Goal: Task Accomplishment & Management: Complete application form

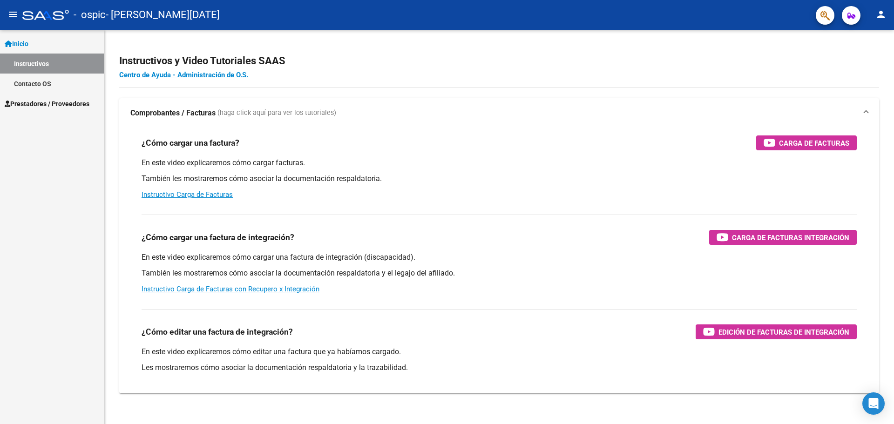
click at [81, 102] on span "Prestadores / Proveedores" at bounding box center [47, 104] width 85 height 10
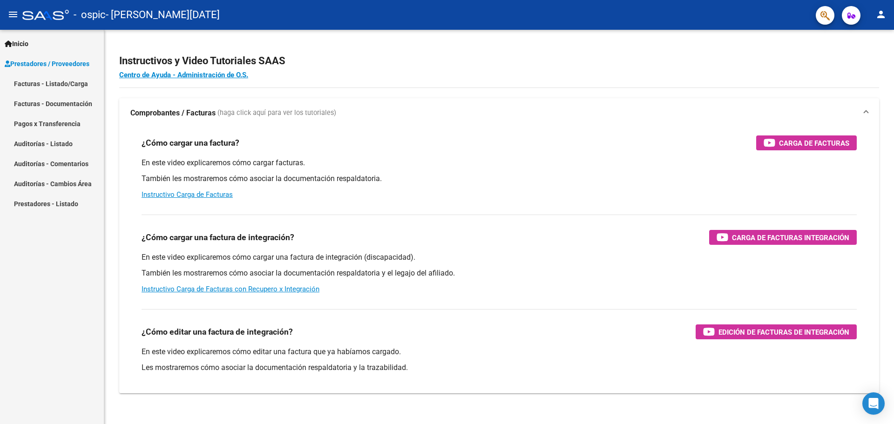
click at [80, 83] on link "Facturas - Listado/Carga" at bounding box center [52, 84] width 104 height 20
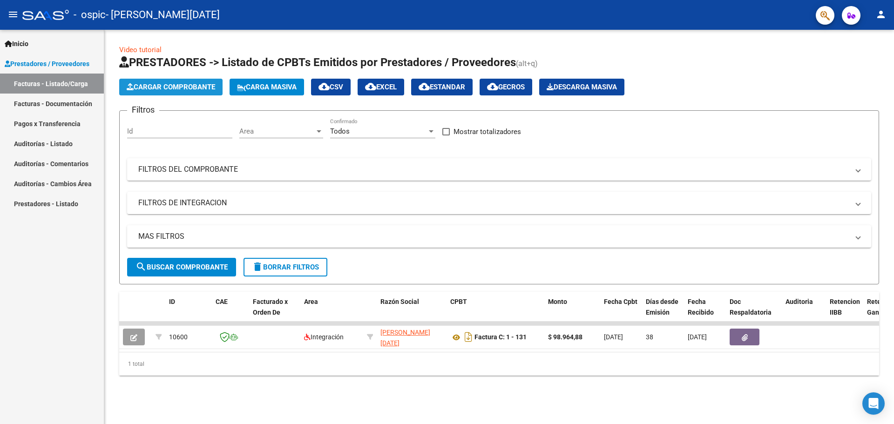
click at [202, 91] on button "Cargar Comprobante" at bounding box center [170, 87] width 103 height 17
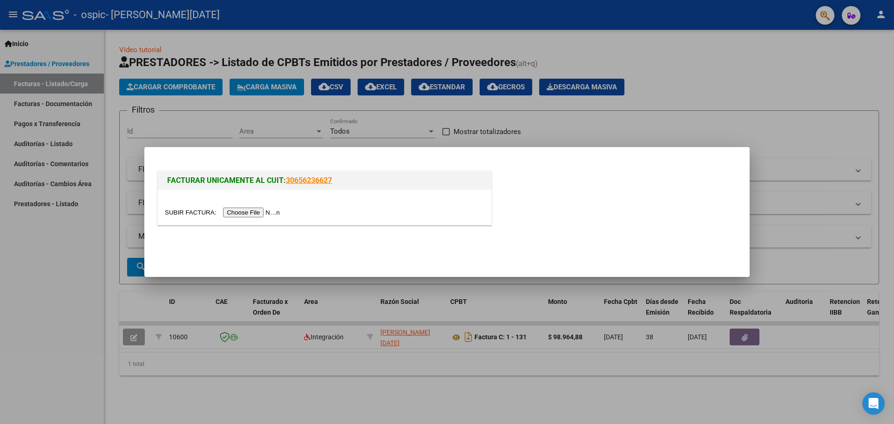
click at [215, 143] on div at bounding box center [447, 212] width 894 height 424
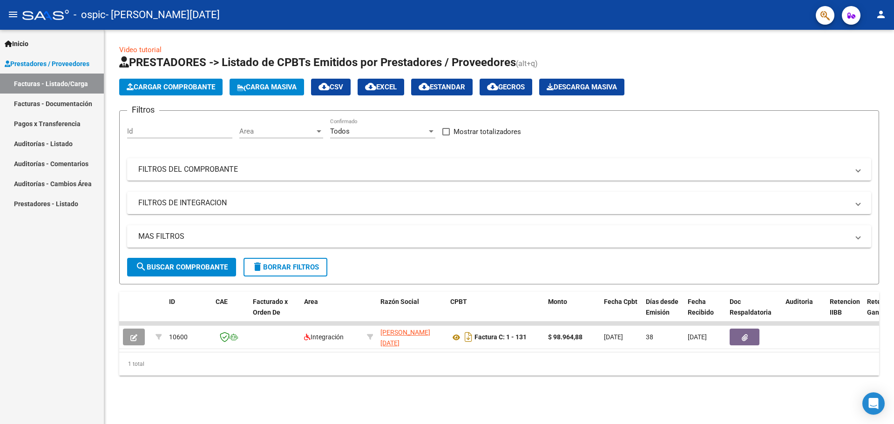
click at [180, 134] on input "Id" at bounding box center [179, 131] width 105 height 8
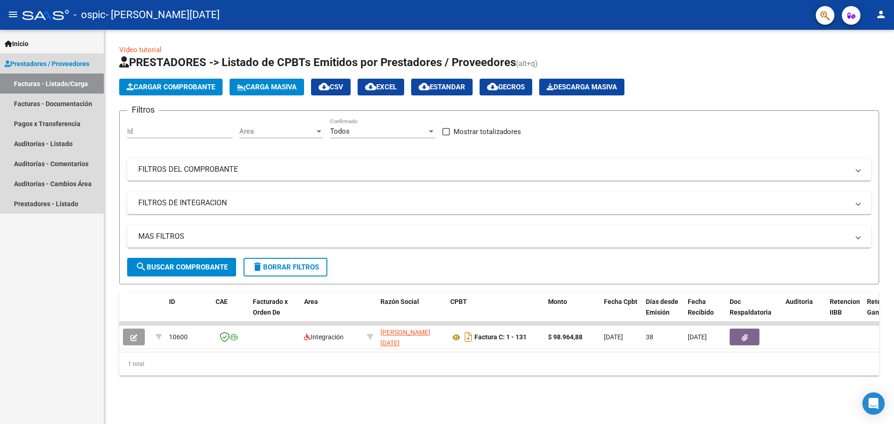
click at [90, 93] on link "Facturas - Listado/Carga" at bounding box center [52, 84] width 104 height 20
click at [90, 113] on link "Facturas - Documentación" at bounding box center [52, 104] width 104 height 20
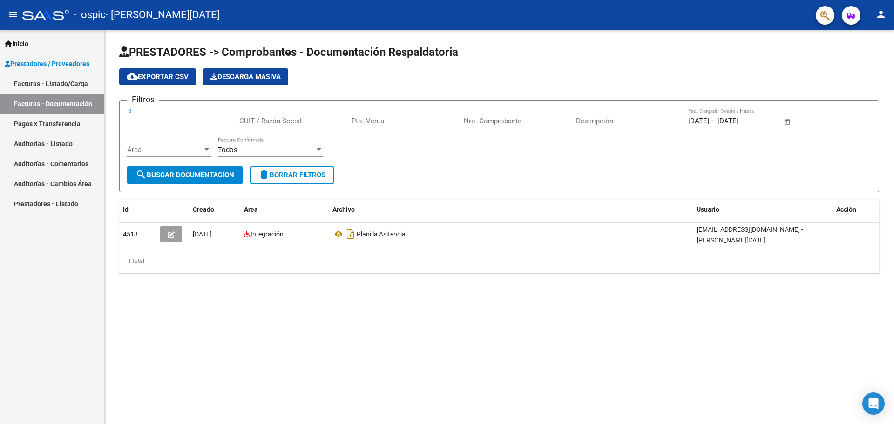
click at [177, 122] on input "Id" at bounding box center [179, 121] width 105 height 8
click at [79, 84] on link "Facturas - Listado/Carga" at bounding box center [52, 84] width 104 height 20
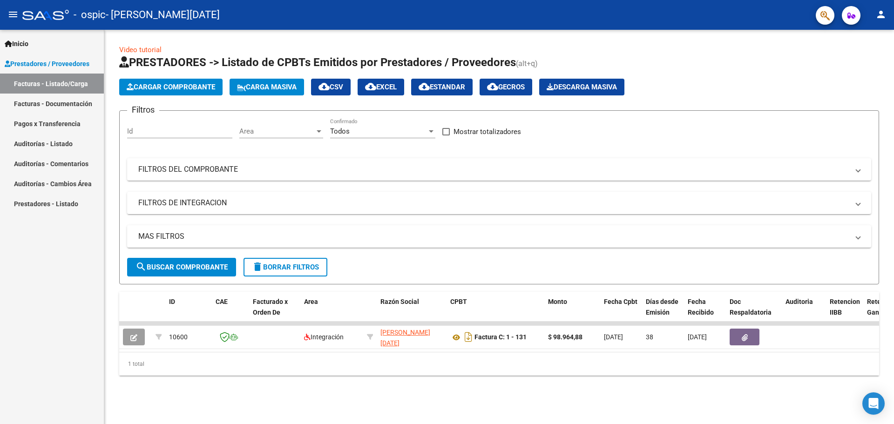
click at [77, 66] on span "Prestadores / Proveedores" at bounding box center [47, 64] width 85 height 10
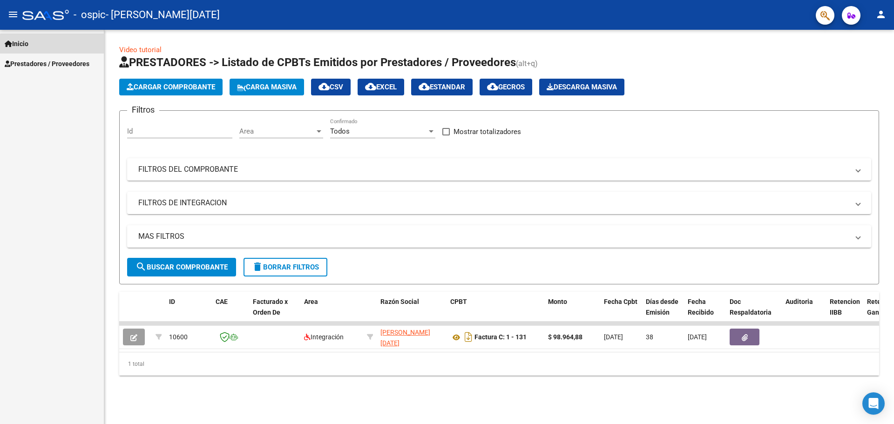
click at [74, 49] on link "Inicio" at bounding box center [52, 44] width 104 height 20
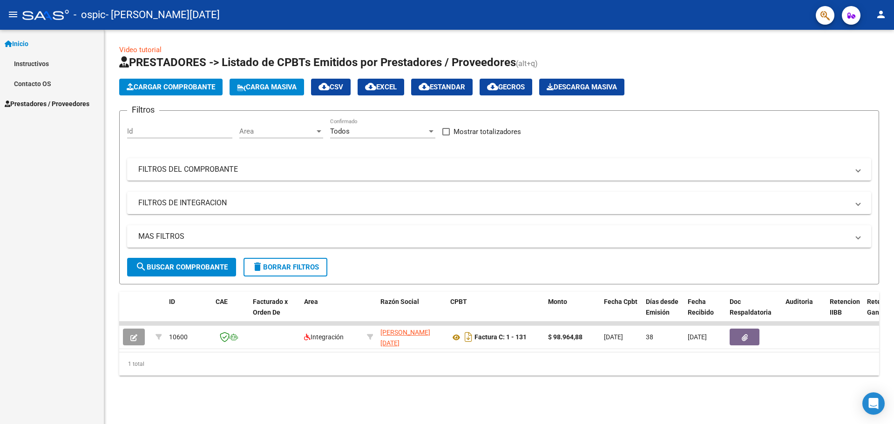
click at [62, 67] on link "Instructivos" at bounding box center [52, 64] width 104 height 20
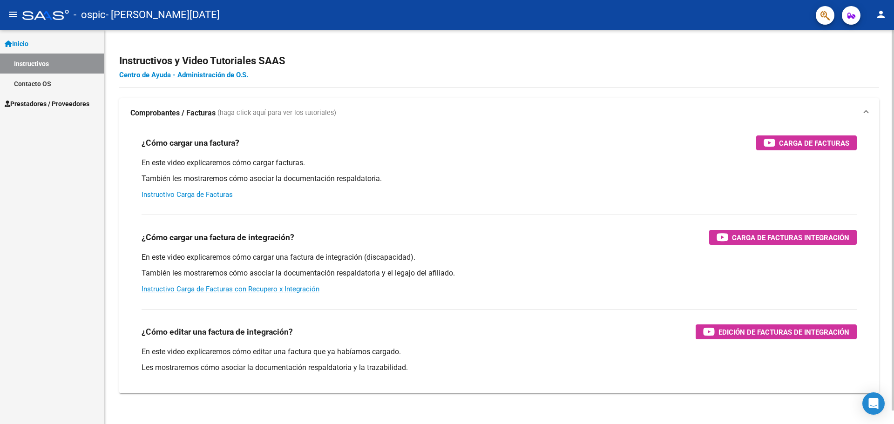
click at [196, 195] on link "Instructivo Carga de Facturas" at bounding box center [187, 194] width 91 height 8
click at [43, 105] on span "Prestadores / Proveedores" at bounding box center [47, 104] width 85 height 10
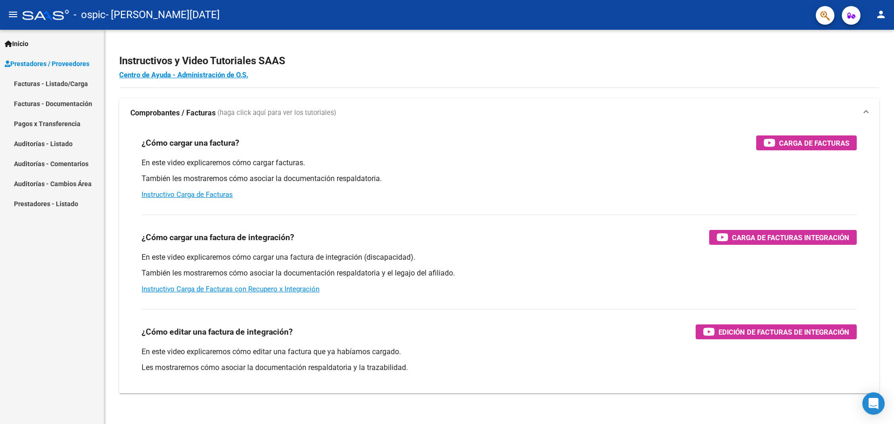
click at [48, 82] on link "Facturas - Listado/Carga" at bounding box center [52, 84] width 104 height 20
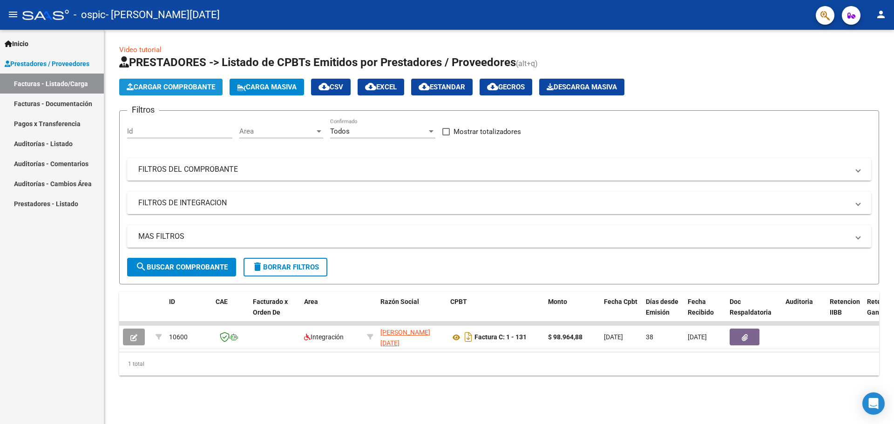
click at [191, 85] on span "Cargar Comprobante" at bounding box center [171, 87] width 88 height 8
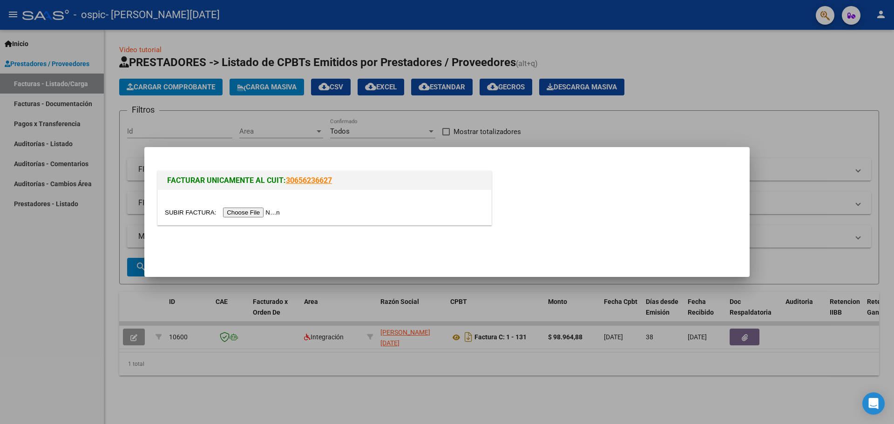
click at [266, 214] on input "file" at bounding box center [224, 213] width 118 height 10
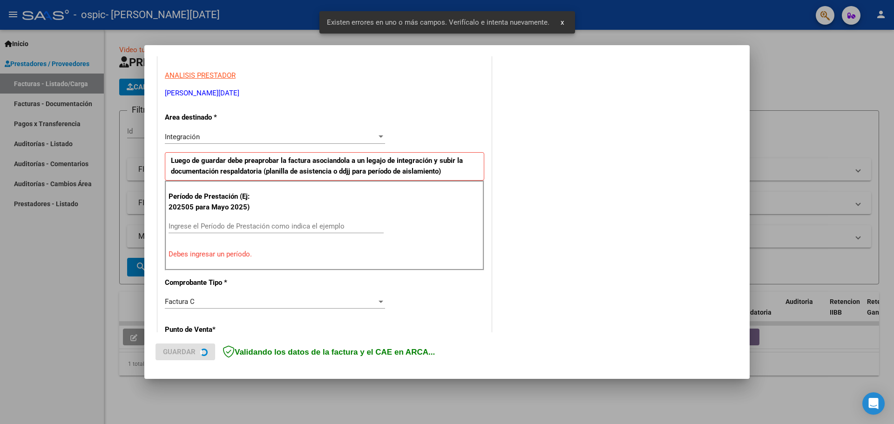
scroll to position [169, 0]
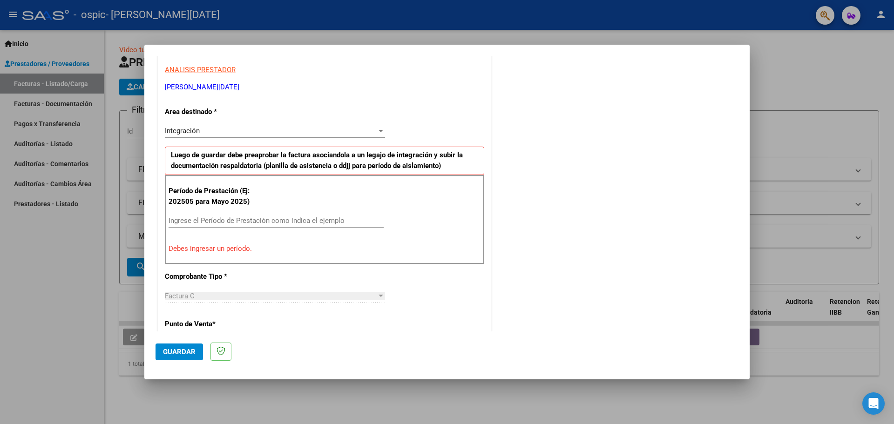
click at [181, 222] on input "Ingrese el Período de Prestación como indica el ejemplo" at bounding box center [276, 221] width 215 height 8
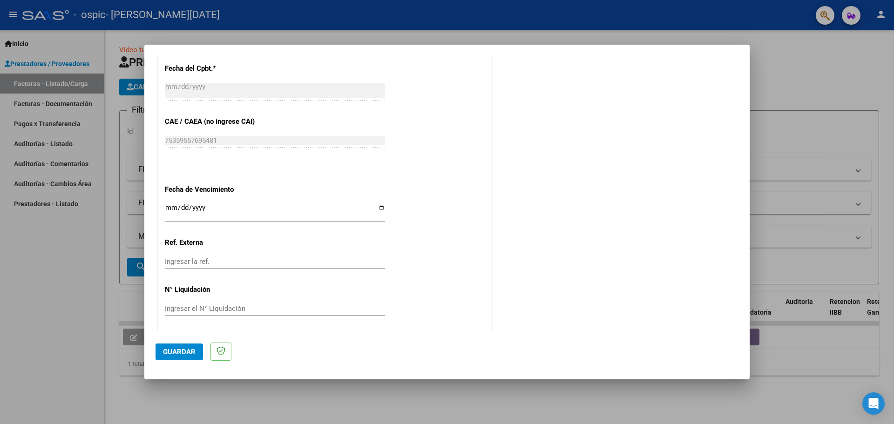
scroll to position [544, 0]
type input "202508"
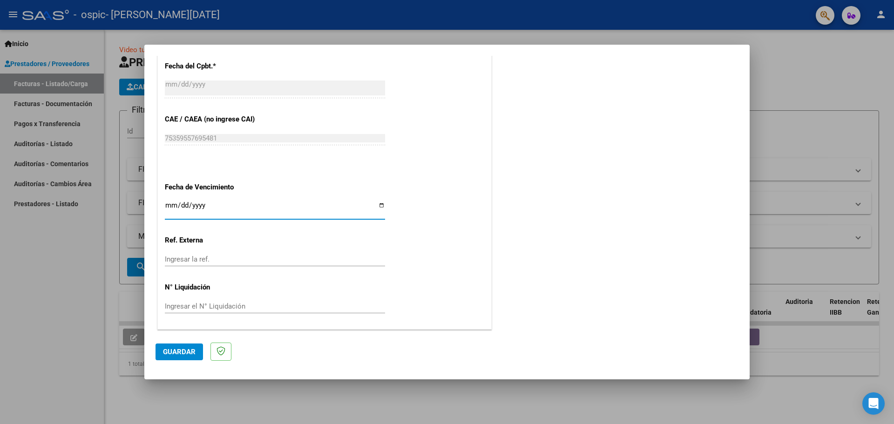
click at [165, 207] on input "Ingresar la fecha" at bounding box center [275, 209] width 220 height 15
type input "[DATE]"
click at [199, 262] on input "Ingresar la ref." at bounding box center [275, 259] width 220 height 8
click at [197, 303] on input "Ingresar el N° Liquidación" at bounding box center [275, 306] width 220 height 8
click at [198, 356] on button "Guardar" at bounding box center [180, 352] width 48 height 17
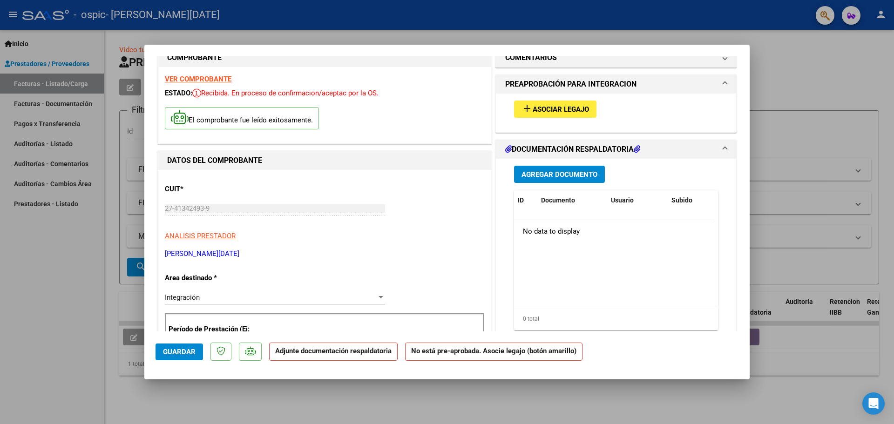
scroll to position [0, 0]
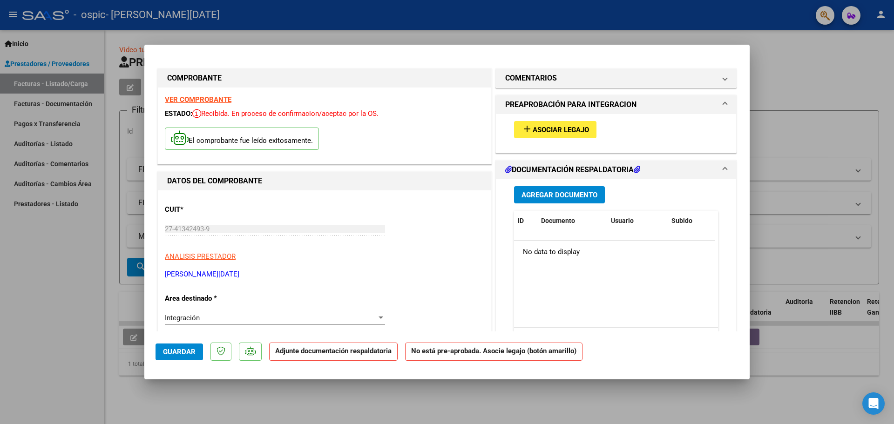
click at [579, 192] on span "Agregar Documento" at bounding box center [560, 195] width 76 height 8
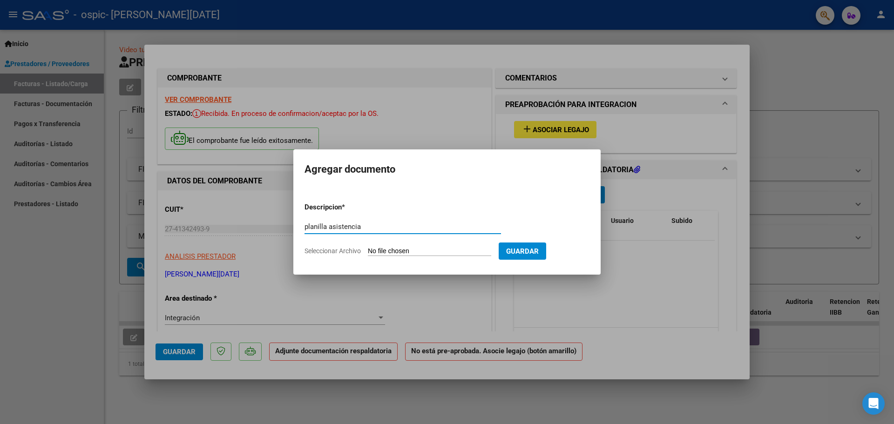
type input "planilla asistencia"
click at [409, 252] on input "Seleccionar Archivo" at bounding box center [429, 251] width 123 height 9
type input "C:\fakepath\planilla asistencia [PERSON_NAME].pdf"
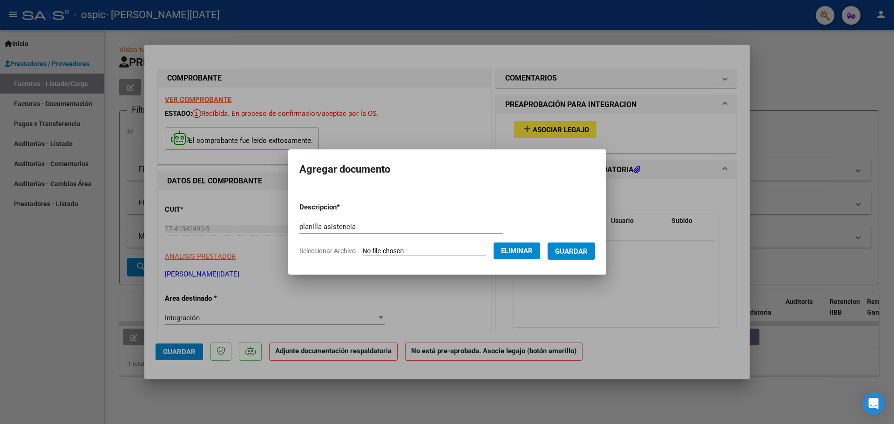
click at [565, 252] on span "Guardar" at bounding box center [571, 251] width 33 height 8
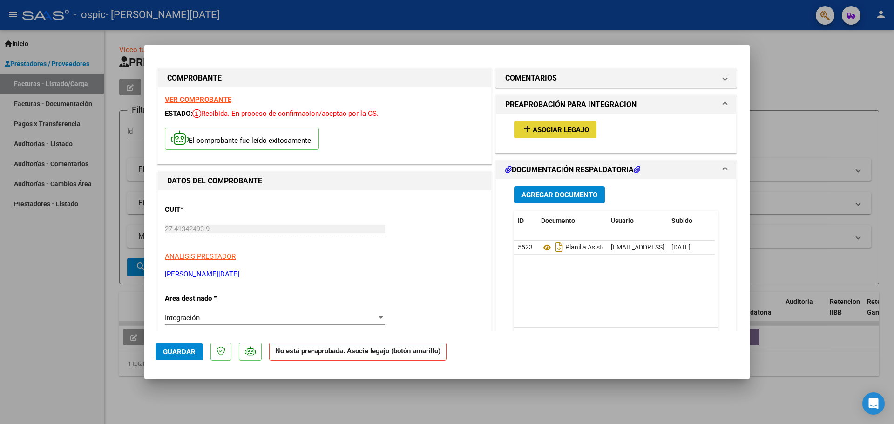
click at [556, 129] on span "Asociar Legajo" at bounding box center [561, 130] width 56 height 8
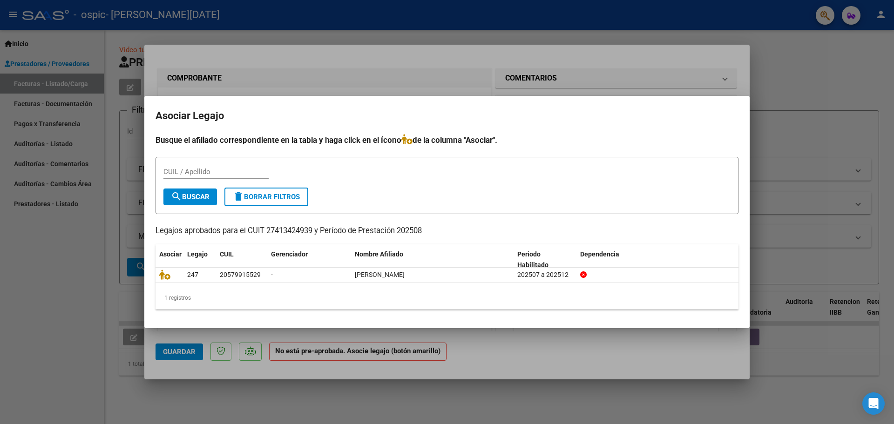
click at [556, 129] on mat-dialog-container "Asociar Legajo Busque el afiliado correspondiente en la tabla y haga click en e…" at bounding box center [446, 212] width 605 height 232
click at [254, 311] on mat-dialog-content "Busque el afiliado correspondiente en la tabla y haga click en el ícono de la c…" at bounding box center [446, 225] width 605 height 183
click at [258, 327] on mat-dialog-container "Asociar Legajo Busque el afiliado correspondiente en la tabla y haga click en e…" at bounding box center [446, 212] width 605 height 232
click at [596, 67] on div at bounding box center [447, 212] width 894 height 424
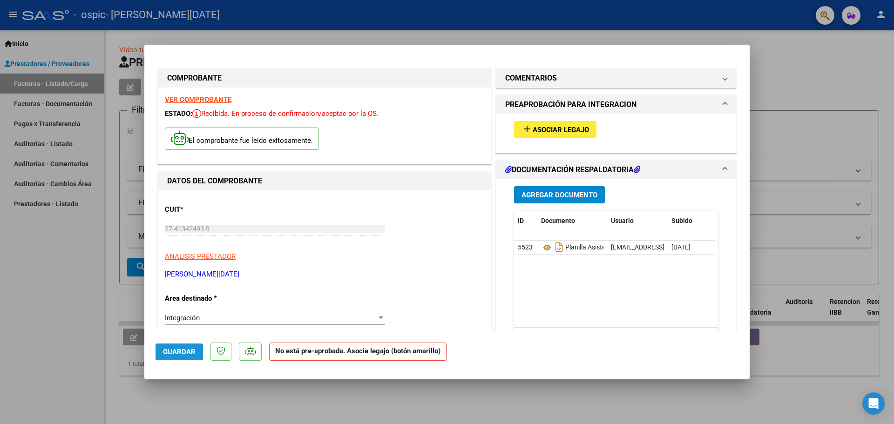
click at [189, 354] on span "Guardar" at bounding box center [179, 352] width 33 height 8
click at [524, 128] on mat-icon "add" at bounding box center [527, 128] width 11 height 11
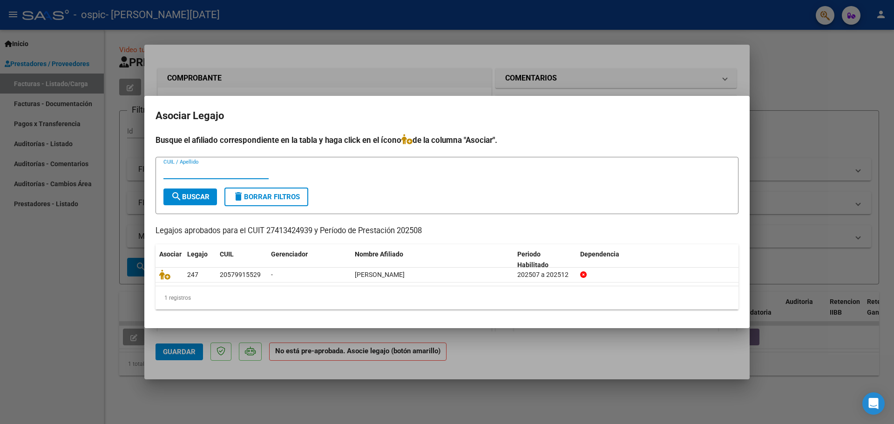
click at [211, 170] on input "CUIL / Apellido" at bounding box center [215, 172] width 105 height 8
type input "[PERSON_NAME]"
click at [194, 197] on span "search Buscar" at bounding box center [190, 197] width 39 height 8
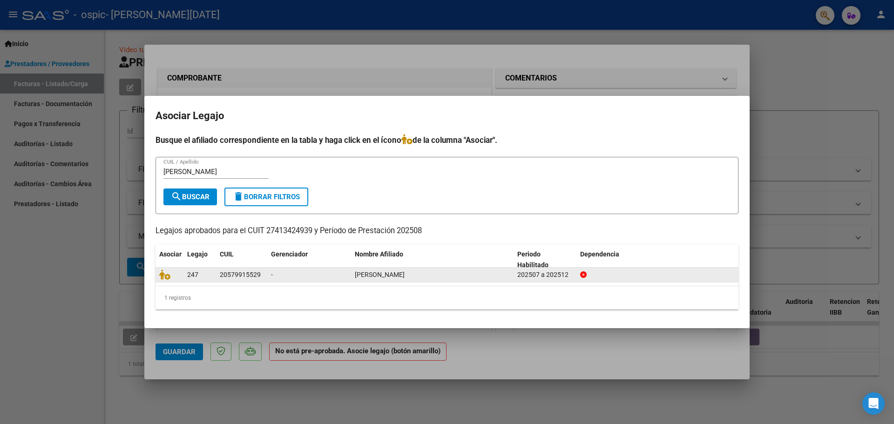
click at [201, 273] on div "247" at bounding box center [199, 275] width 25 height 11
click at [395, 272] on span "[PERSON_NAME]" at bounding box center [380, 274] width 50 height 7
click at [396, 277] on span "[PERSON_NAME]" at bounding box center [380, 274] width 50 height 7
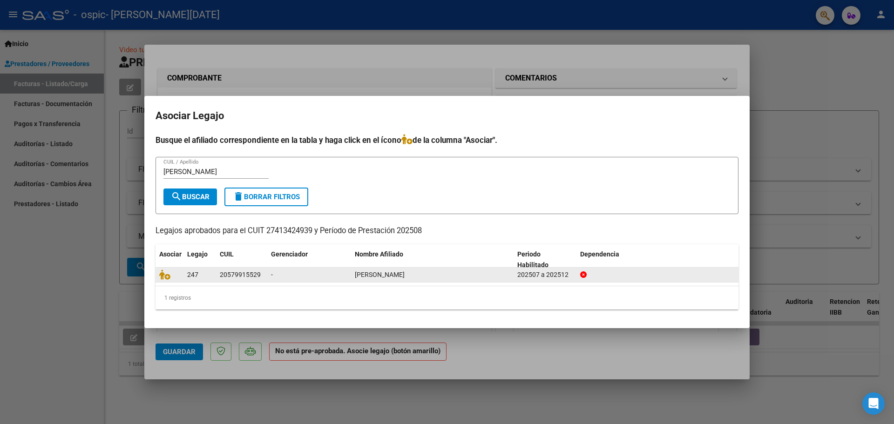
click at [252, 277] on div "20579915529" at bounding box center [240, 275] width 41 height 11
click at [166, 277] on icon at bounding box center [164, 275] width 11 height 10
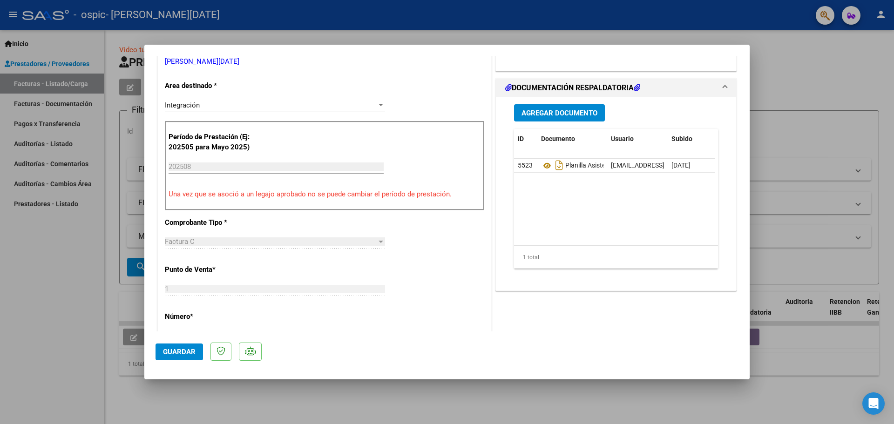
scroll to position [233, 0]
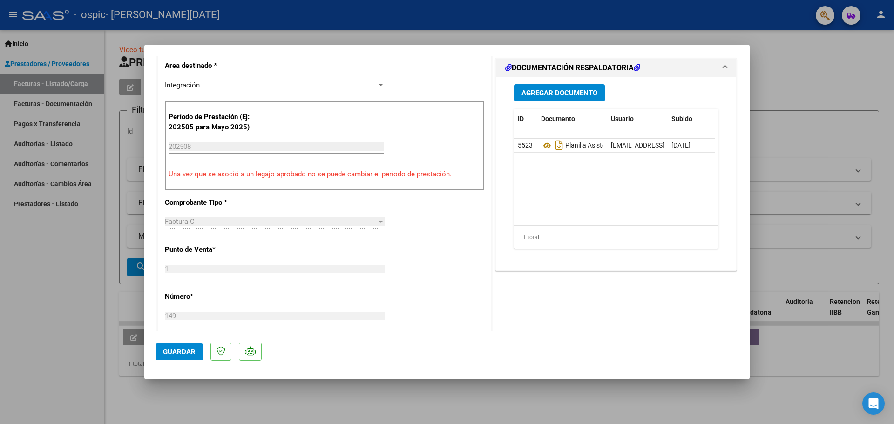
click at [190, 348] on span "Guardar" at bounding box center [179, 352] width 33 height 8
click at [537, 389] on div at bounding box center [447, 212] width 894 height 424
type input "$ 0,00"
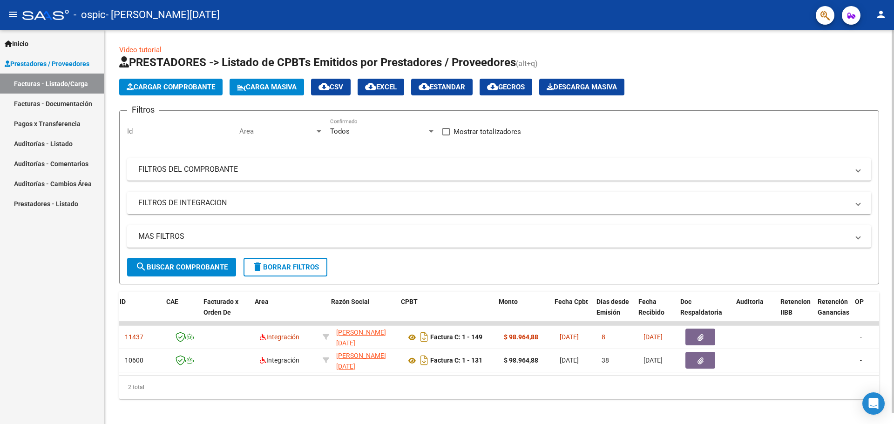
scroll to position [0, 73]
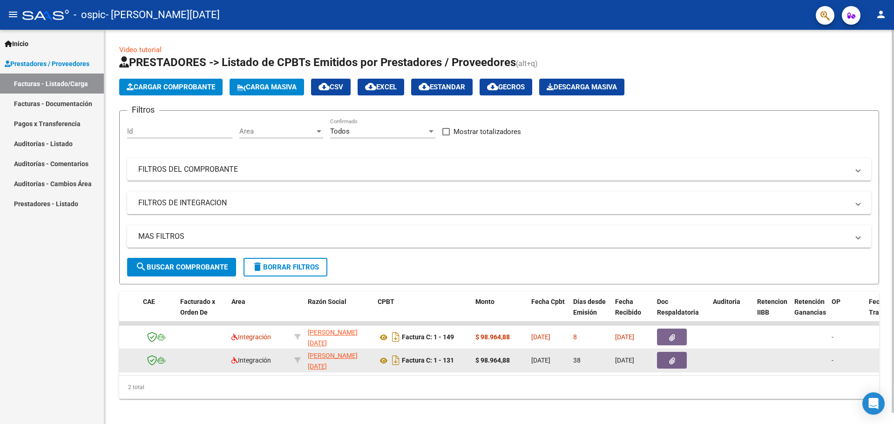
click at [576, 361] on span "38" at bounding box center [576, 360] width 7 height 7
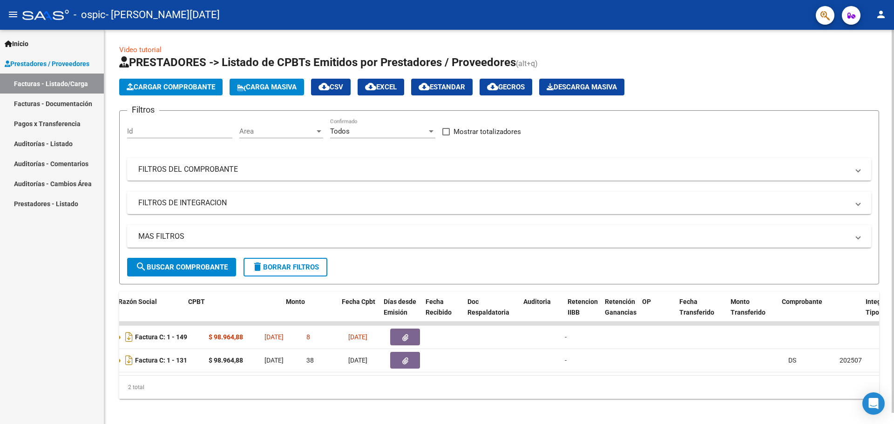
scroll to position [0, 364]
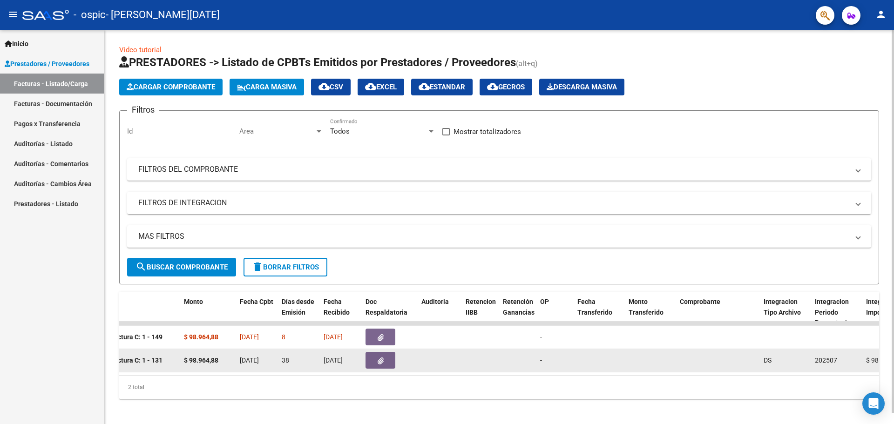
click at [381, 356] on button "button" at bounding box center [381, 360] width 30 height 17
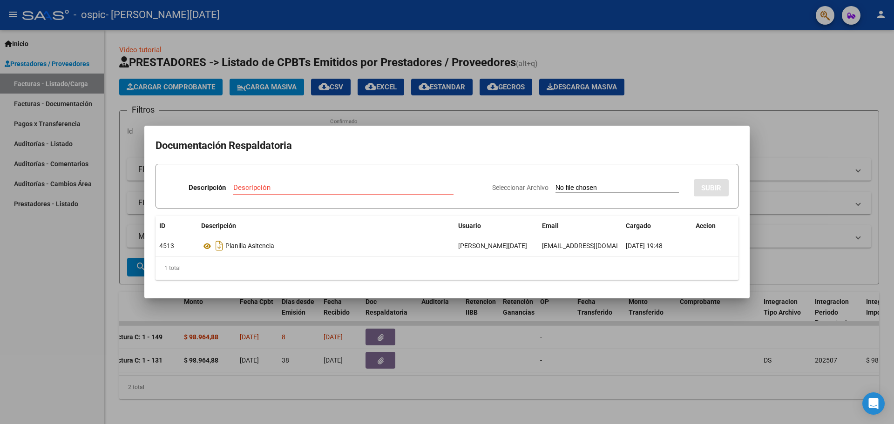
click at [381, 380] on div at bounding box center [447, 212] width 894 height 424
